Goal: Information Seeking & Learning: Check status

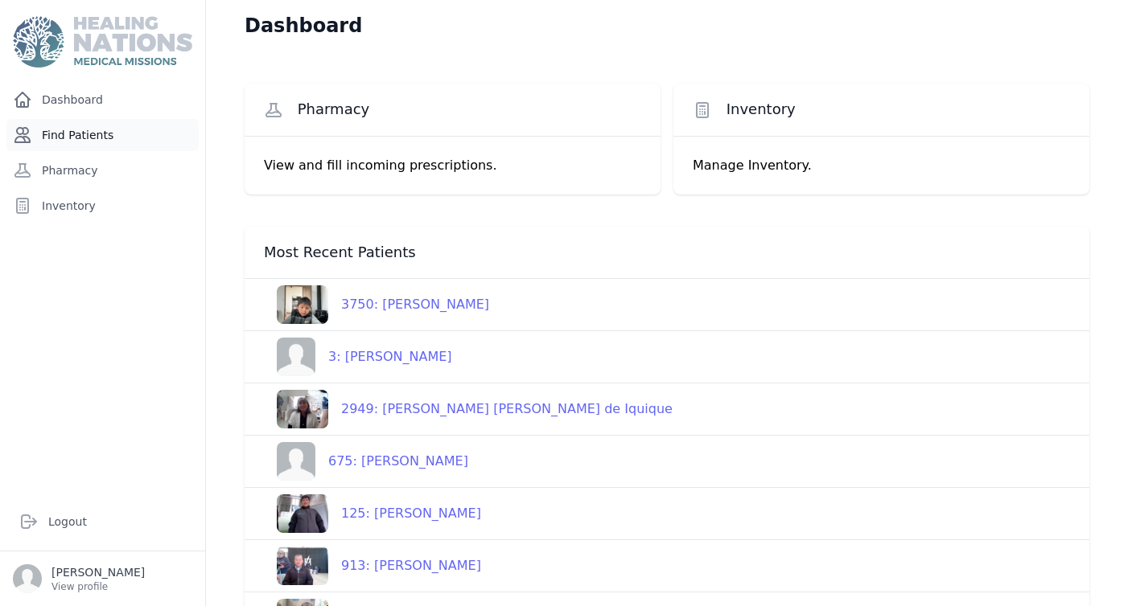
click at [94, 137] on link "Find Patients" at bounding box center [102, 135] width 192 height 32
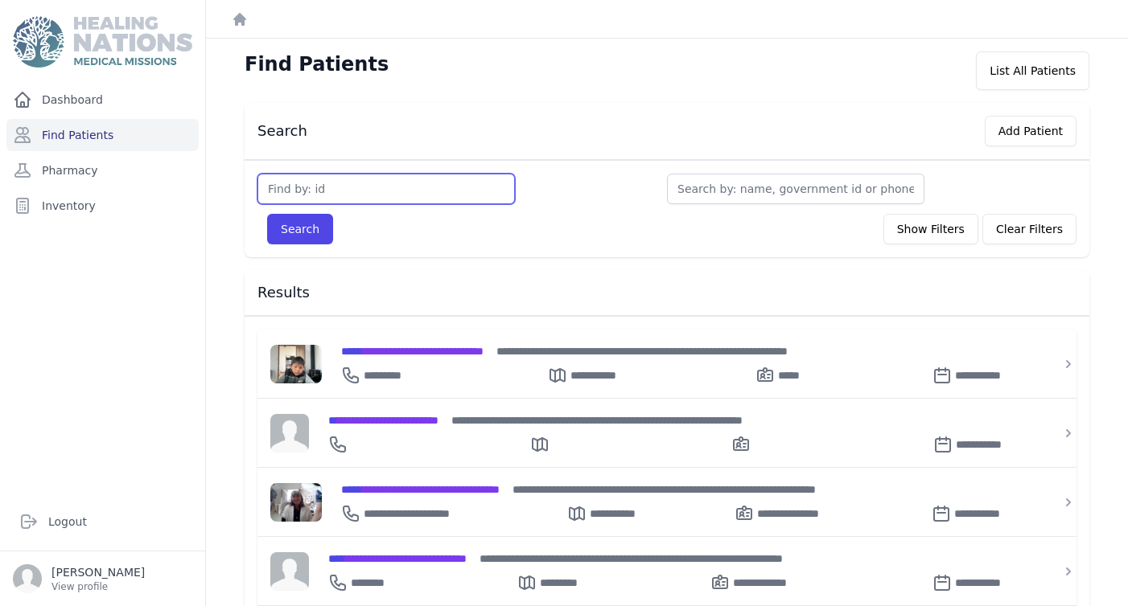
click at [302, 193] on input "text" at bounding box center [385, 189] width 257 height 31
type input "2960"
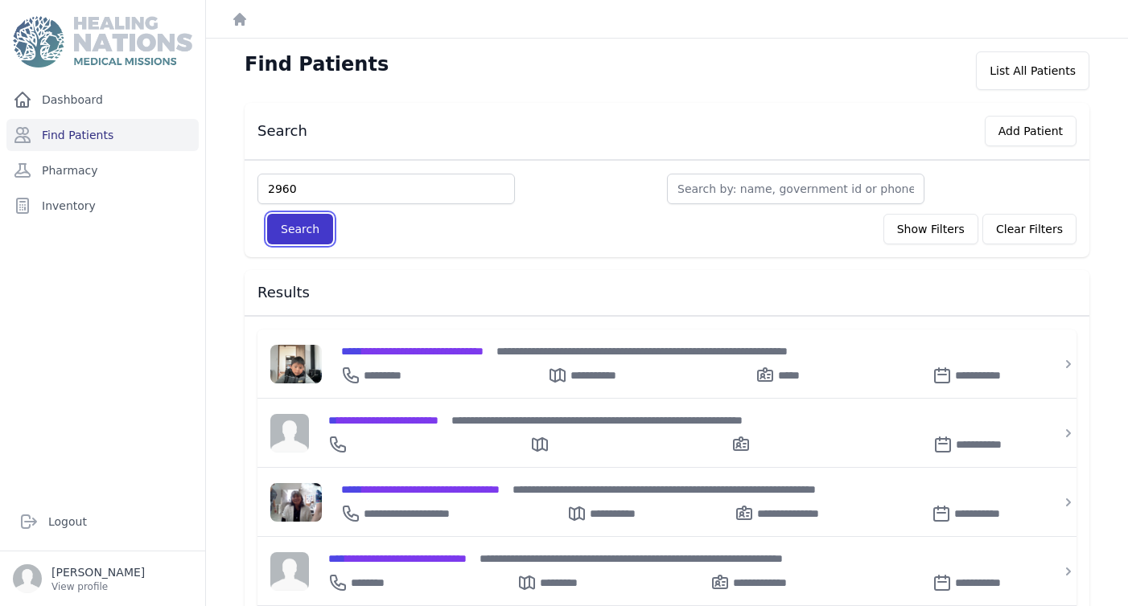
click at [293, 231] on button "Search" at bounding box center [300, 229] width 66 height 31
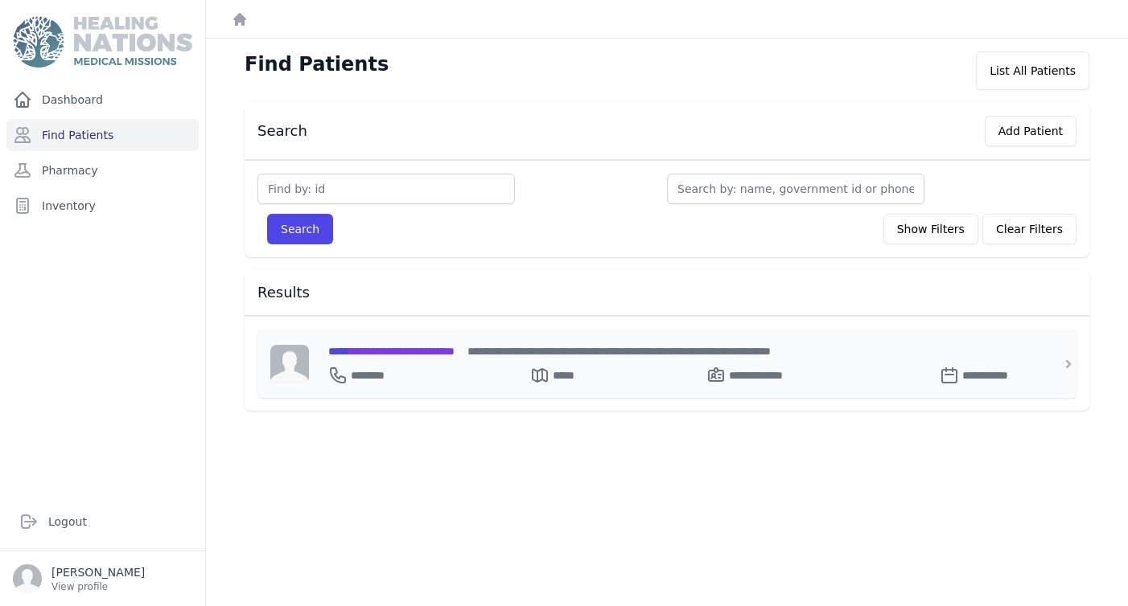
click at [425, 354] on span "**********" at bounding box center [391, 351] width 126 height 11
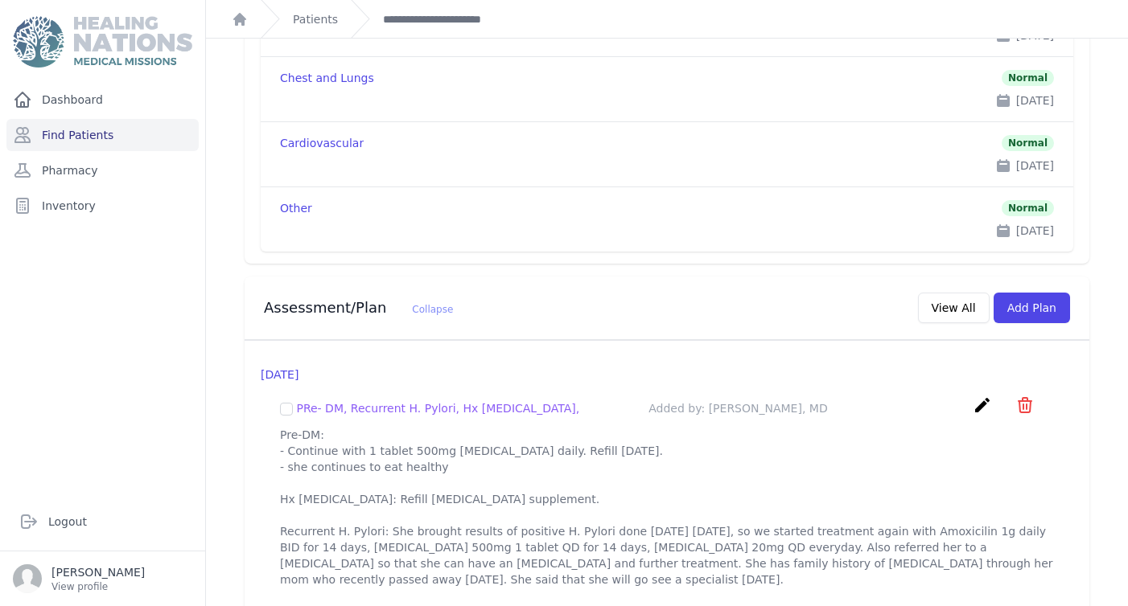
scroll to position [1611, 0]
